Goal: Information Seeking & Learning: Find specific page/section

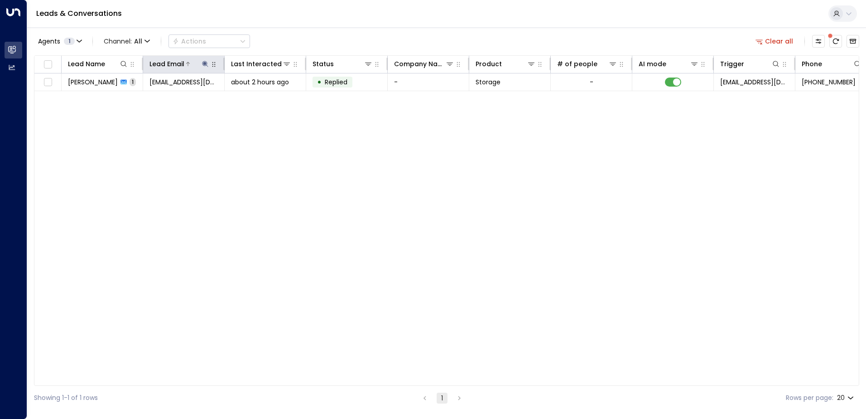
click at [201, 63] on button at bounding box center [205, 63] width 9 height 9
click at [264, 96] on icon "button" at bounding box center [262, 97] width 6 height 6
click at [288, 36] on div "Agents 1 Channel: All Actions Clear all" at bounding box center [446, 41] width 825 height 19
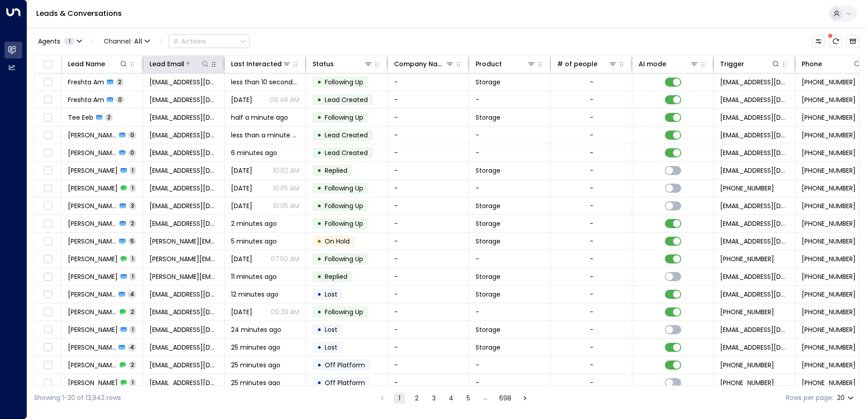
click at [204, 66] on icon at bounding box center [205, 63] width 7 height 7
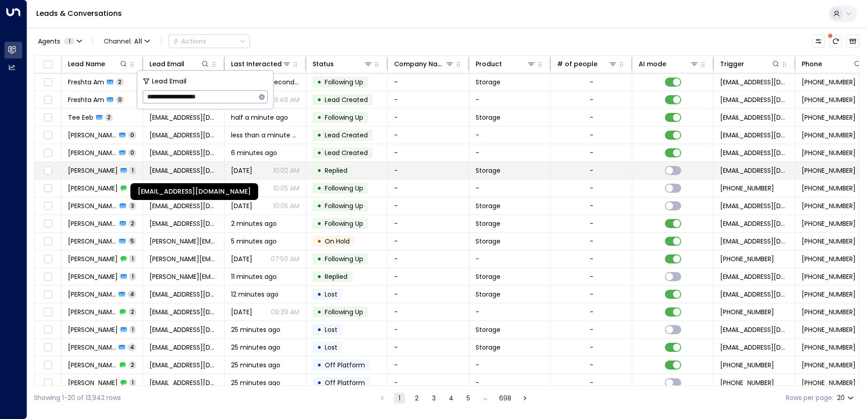
type input "**********"
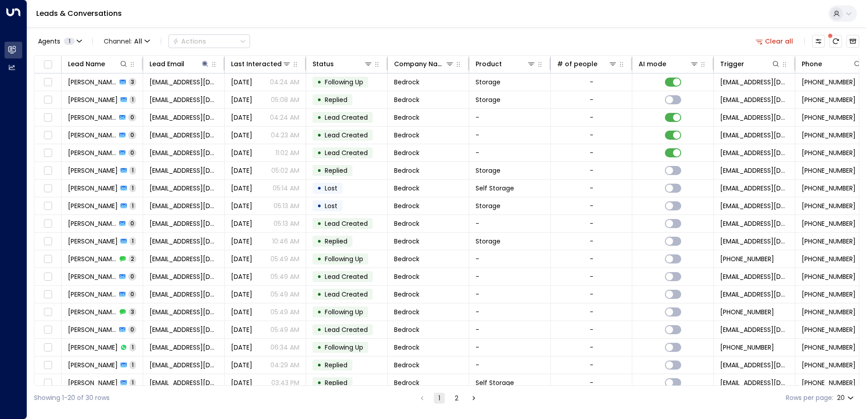
drag, startPoint x: 565, startPoint y: 387, endPoint x: 626, endPoint y: 386, distance: 61.2
click at [626, 386] on div "Showing 1-20 of 30 rows 1 2 Rows per page: 20 **" at bounding box center [446, 397] width 825 height 24
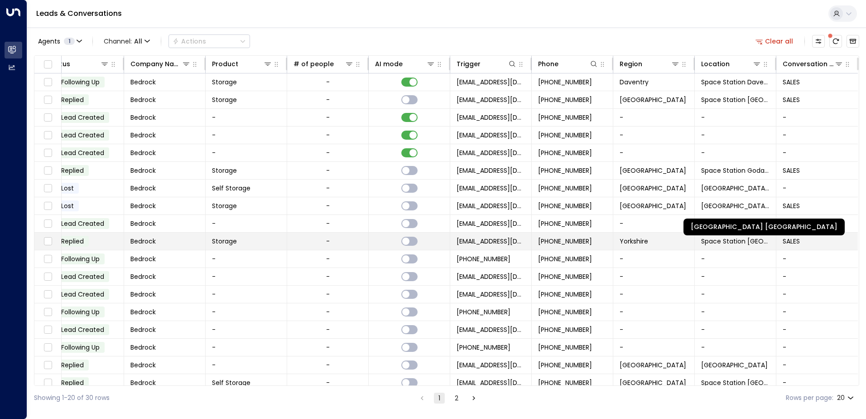
scroll to position [44, 266]
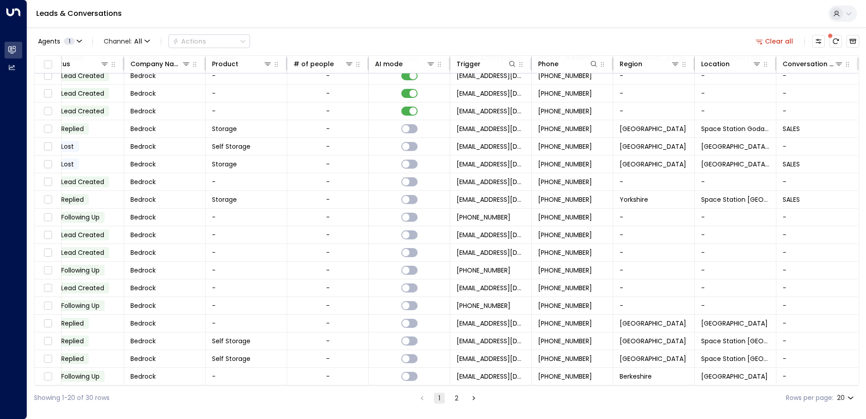
click at [453, 399] on button "2" at bounding box center [456, 397] width 11 height 11
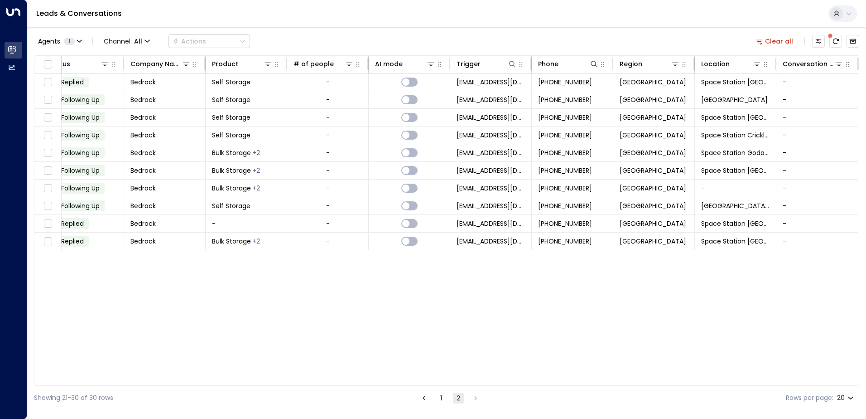
scroll to position [0, 264]
click at [441, 397] on button "1" at bounding box center [441, 397] width 11 height 11
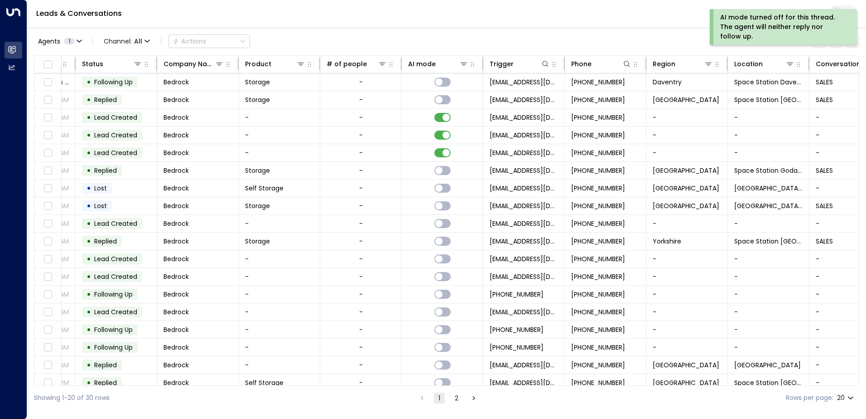
scroll to position [0, 3]
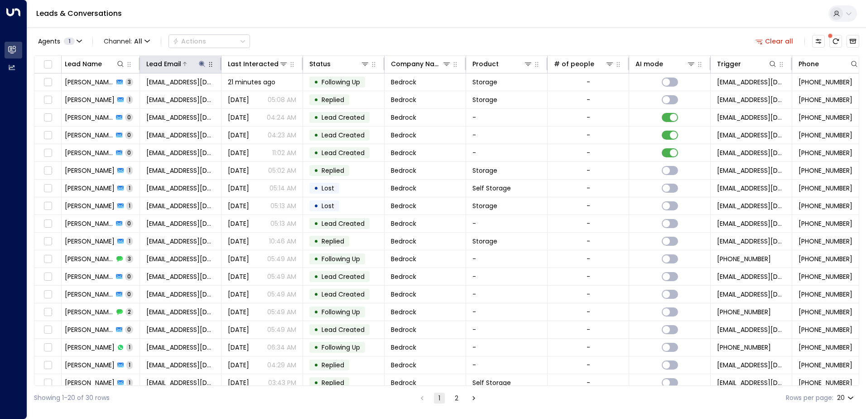
click at [200, 69] on div "Lead Email" at bounding box center [176, 63] width 60 height 11
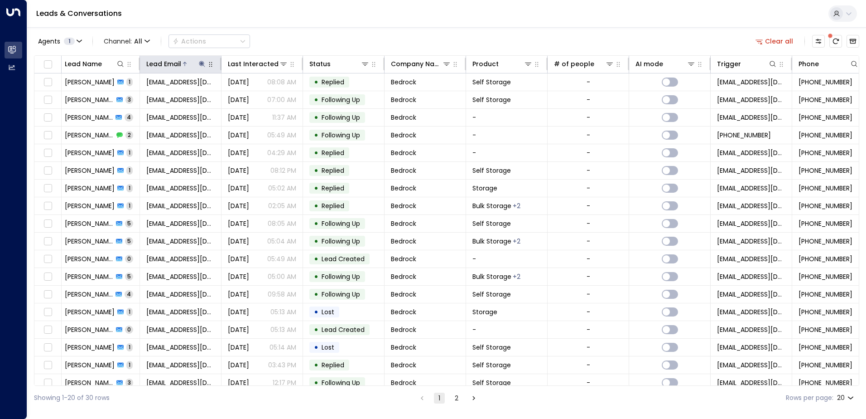
click at [203, 64] on icon at bounding box center [202, 64] width 6 height 6
click at [264, 96] on button "button" at bounding box center [259, 97] width 12 height 12
click at [279, 38] on div "Agents 1 Channel: All Actions Clear all" at bounding box center [446, 41] width 825 height 19
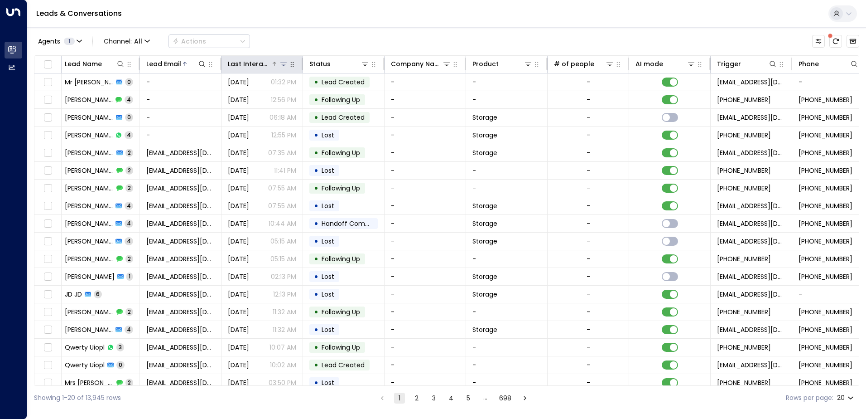
click at [265, 61] on div "Last Interacted" at bounding box center [249, 63] width 43 height 11
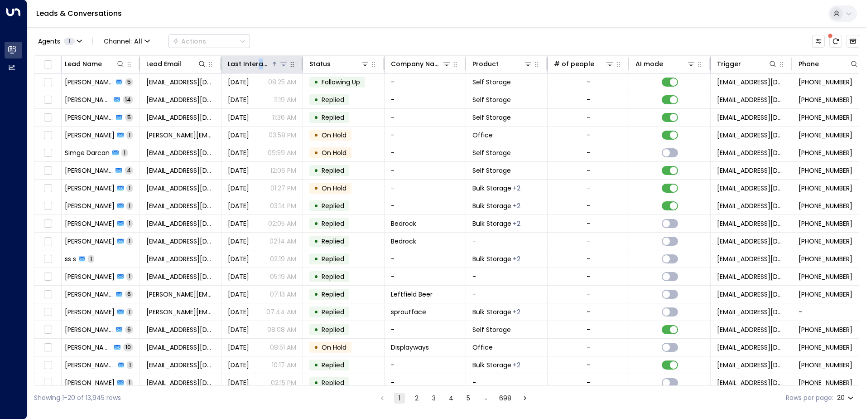
click at [260, 61] on div "Last Interacted" at bounding box center [249, 63] width 43 height 11
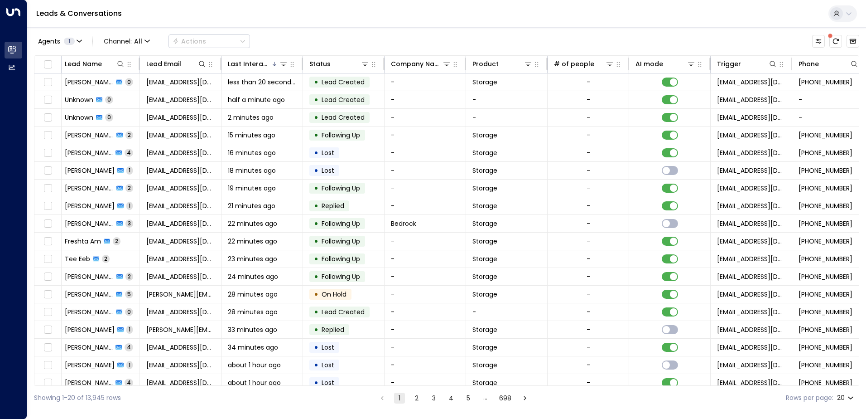
click at [420, 34] on div "Agents 1 Channel: All Actions" at bounding box center [446, 41] width 825 height 19
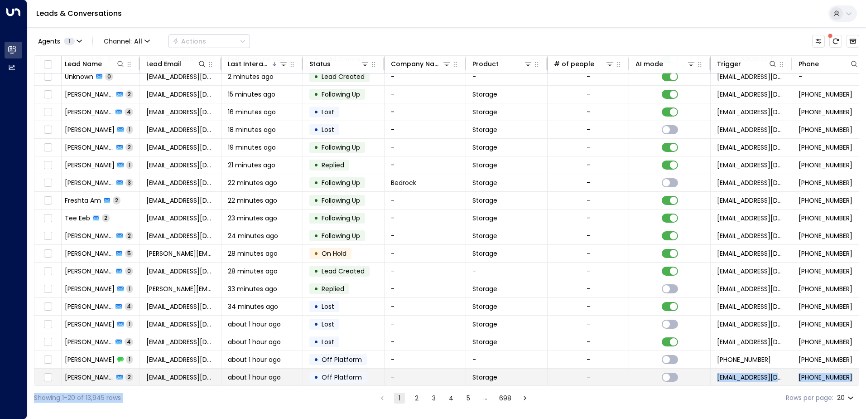
scroll to position [44, 3]
drag, startPoint x: 419, startPoint y: 387, endPoint x: 579, endPoint y: 377, distance: 159.8
click at [579, 377] on div "Agents 1 Channel: All Actions Lead Name Lead Email Last Interacted Status Compa…" at bounding box center [446, 218] width 825 height 382
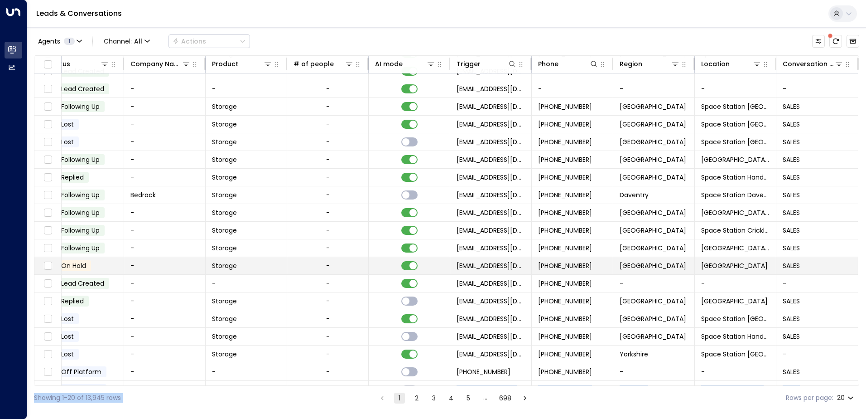
scroll to position [44, 266]
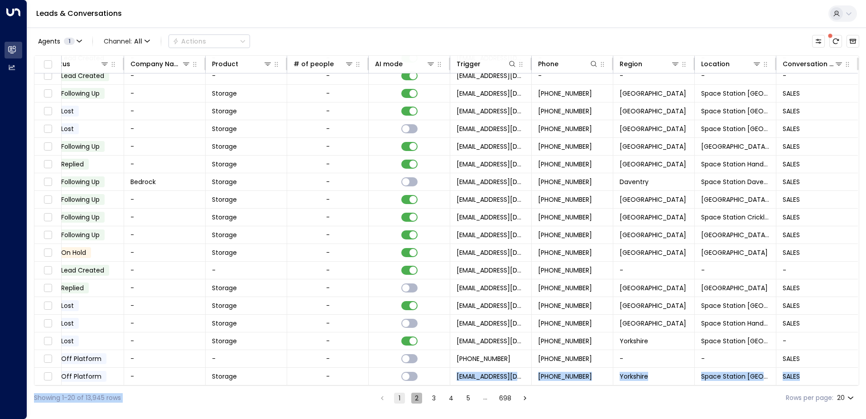
click at [414, 397] on button "2" at bounding box center [416, 397] width 11 height 11
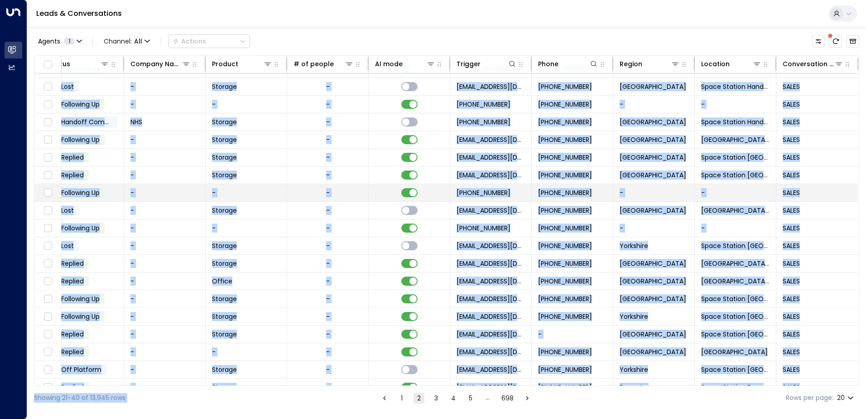
scroll to position [44, 266]
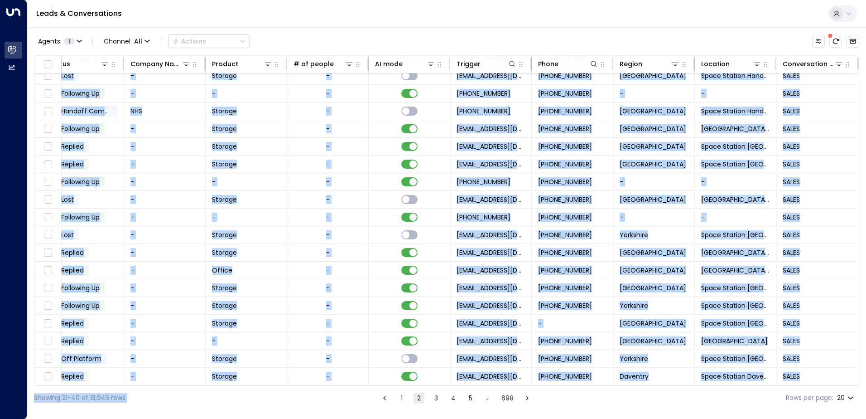
click at [257, 385] on div "Showing 21-40 of 13,945 rows 1 2 3 4 5 … 698 Rows per page: 20 **" at bounding box center [446, 397] width 825 height 24
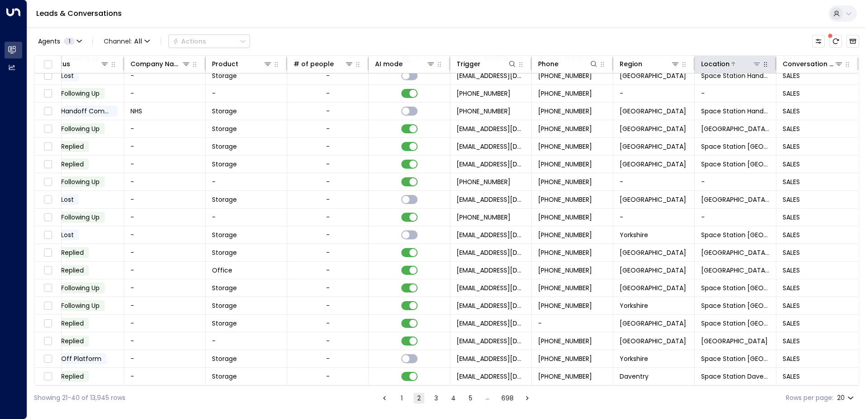
click at [753, 66] on icon at bounding box center [756, 63] width 7 height 7
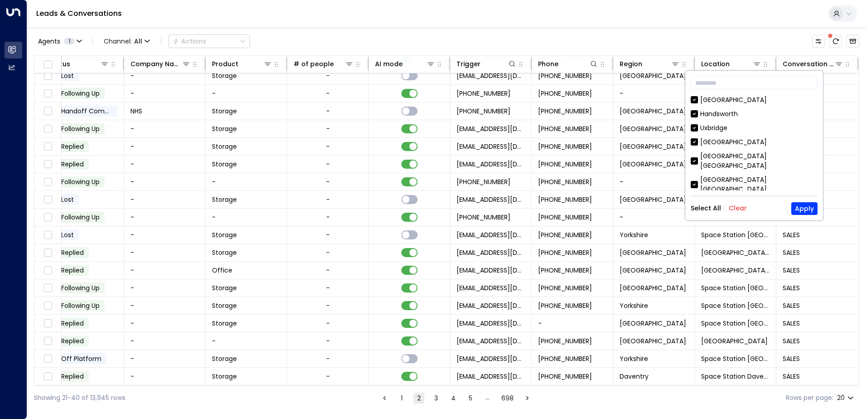
click at [739, 214] on div "Select All Clear Apply" at bounding box center [754, 208] width 127 height 13
click at [739, 202] on div "Select All Clear Apply" at bounding box center [754, 208] width 127 height 13
click at [736, 207] on button "Clear" at bounding box center [738, 207] width 18 height 7
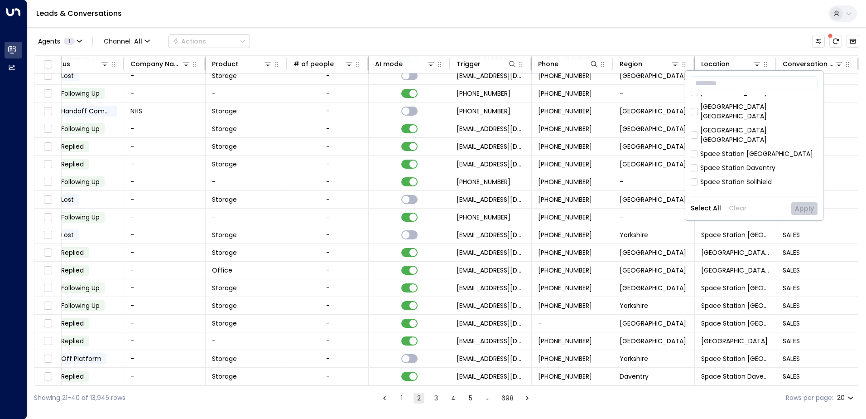
scroll to position [45, 0]
click at [748, 167] on div "Space Station Daventry" at bounding box center [737, 172] width 75 height 10
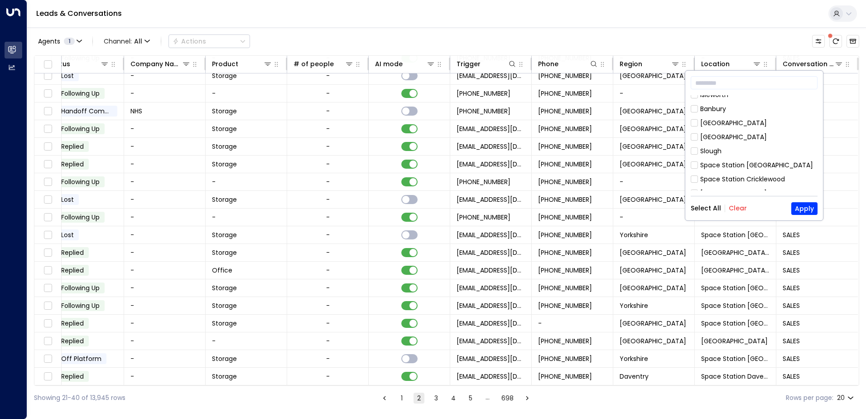
scroll to position [302, 0]
click at [724, 196] on div "Daventry" at bounding box center [714, 201] width 29 height 10
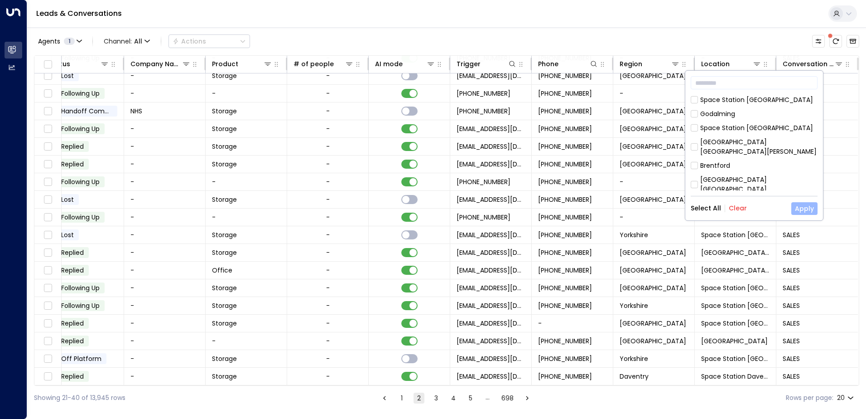
click at [805, 207] on button "Apply" at bounding box center [804, 208] width 26 height 13
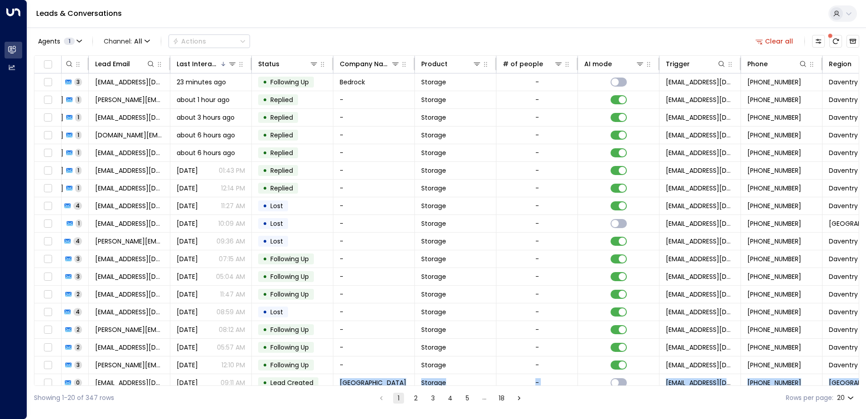
scroll to position [44, 54]
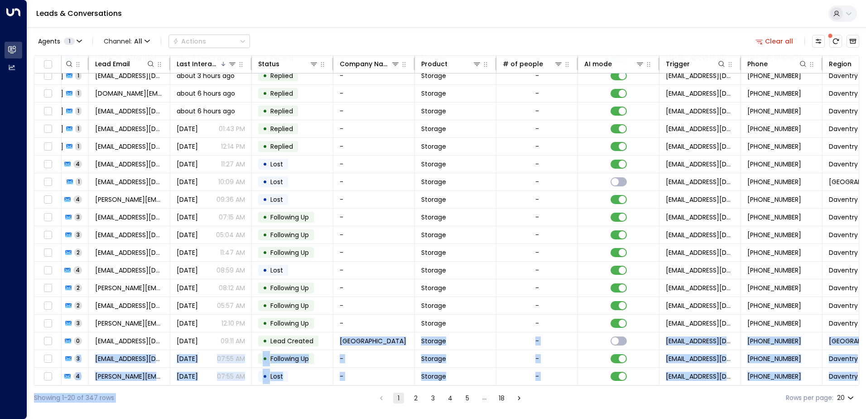
drag, startPoint x: 316, startPoint y: 385, endPoint x: 316, endPoint y: 392, distance: 6.8
click at [316, 392] on div "Agents 1 Channel: All Actions Clear all Lead Name Lead Email Last Interacted St…" at bounding box center [446, 218] width 825 height 382
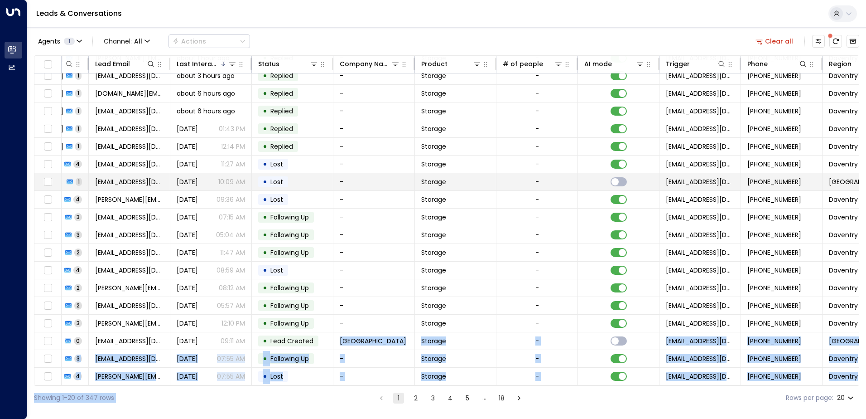
scroll to position [0, 54]
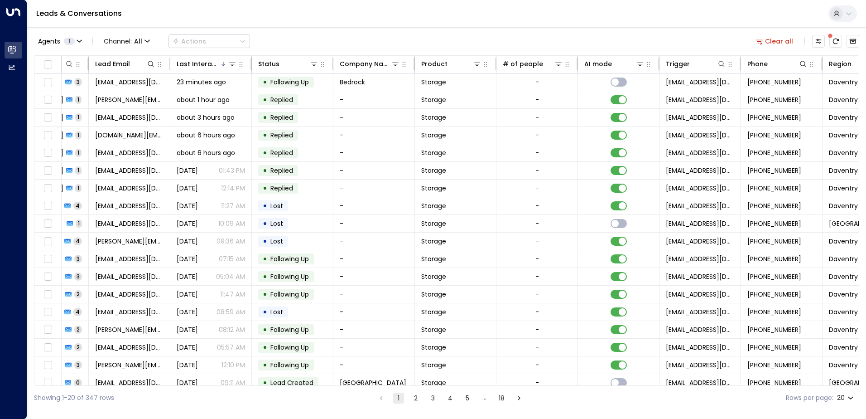
click at [355, 27] on div "Leads & Conversations" at bounding box center [446, 14] width 839 height 28
